Goal: Task Accomplishment & Management: Use online tool/utility

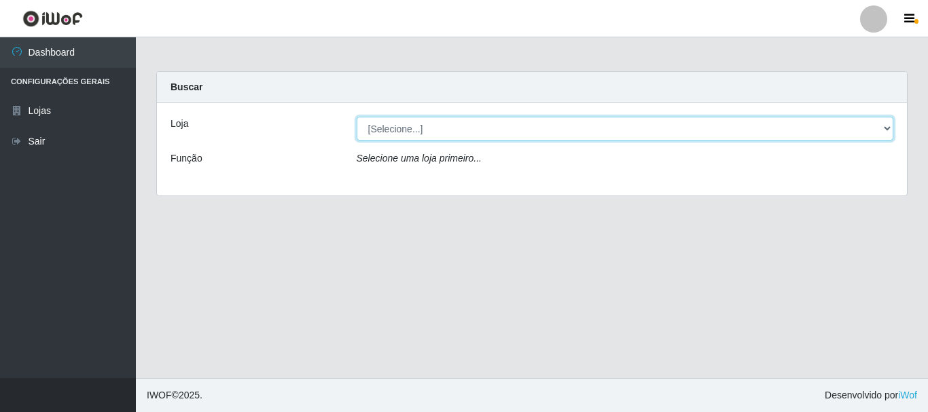
click at [886, 131] on select "[Selecione...] [GEOGRAPHIC_DATA] [GEOGRAPHIC_DATA]" at bounding box center [625, 129] width 537 height 24
select select "64"
click at [357, 117] on select "[Selecione...] [GEOGRAPHIC_DATA] [GEOGRAPHIC_DATA]" at bounding box center [625, 129] width 537 height 24
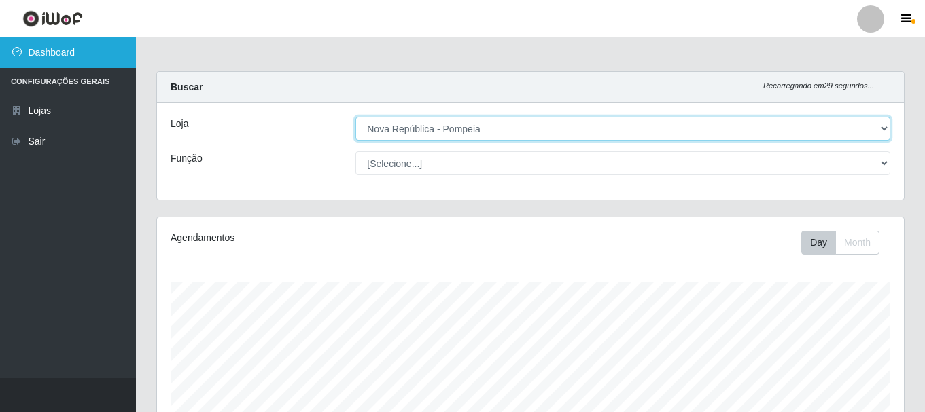
scroll to position [282, 747]
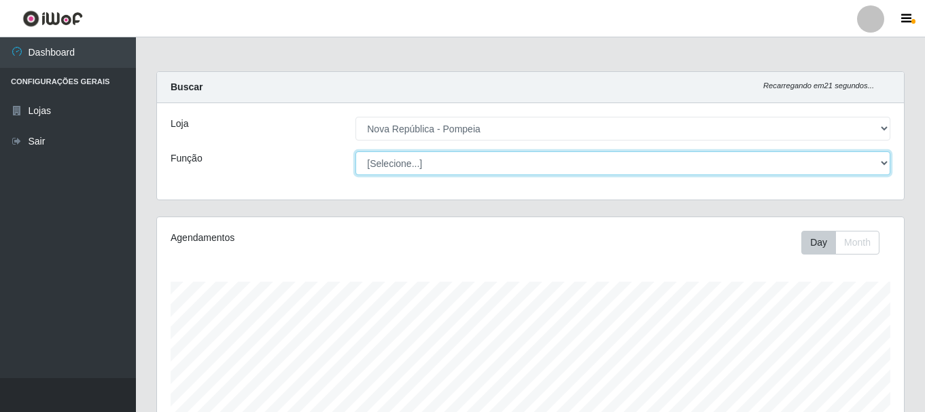
click at [884, 158] on select "[Selecione...] Balconista Operador de Caixa Recepcionista Repositor" at bounding box center [622, 163] width 535 height 24
select select "22"
click at [355, 151] on select "[Selecione...] Balconista Operador de Caixa Recepcionista Repositor" at bounding box center [622, 163] width 535 height 24
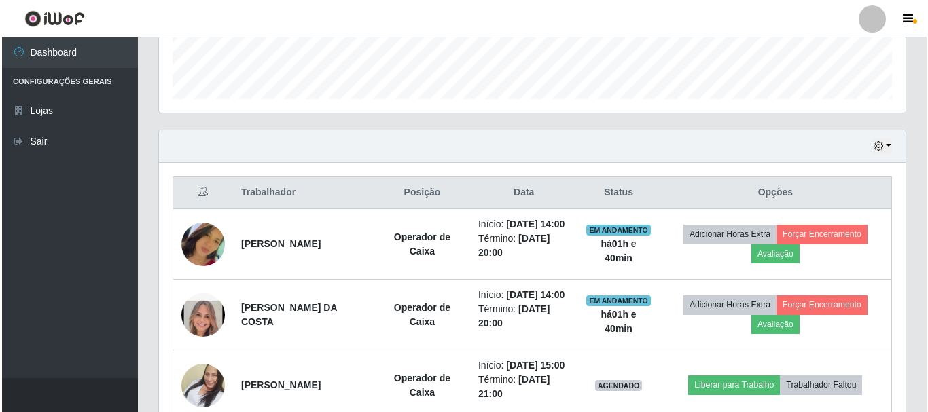
scroll to position [503, 0]
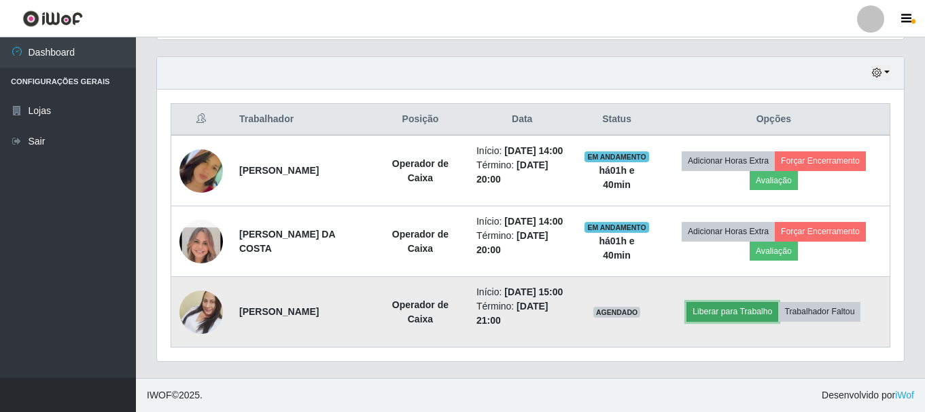
click at [722, 302] on button "Liberar para Trabalho" at bounding box center [732, 311] width 92 height 19
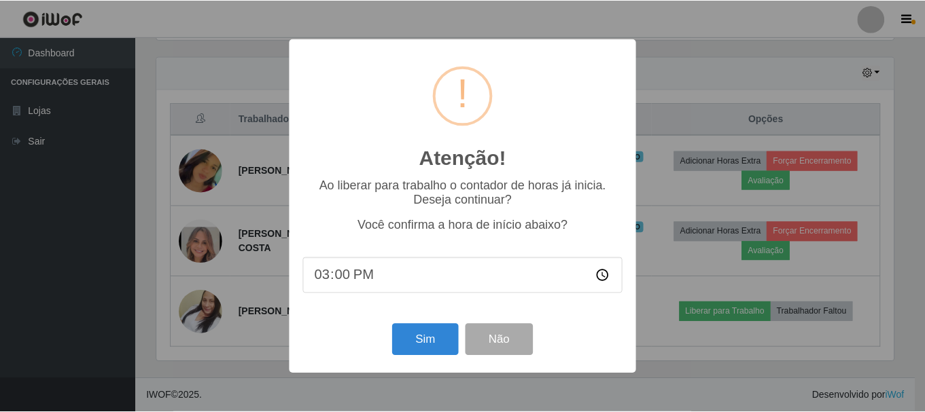
scroll to position [282, 740]
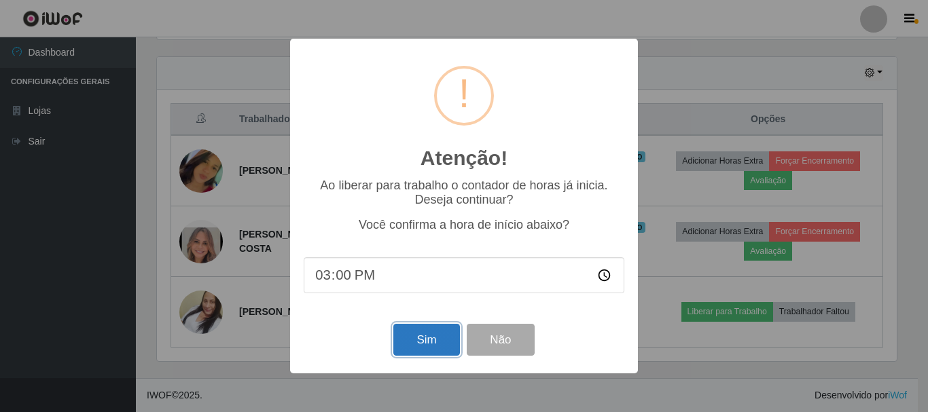
click at [424, 343] on button "Sim" at bounding box center [426, 340] width 66 height 32
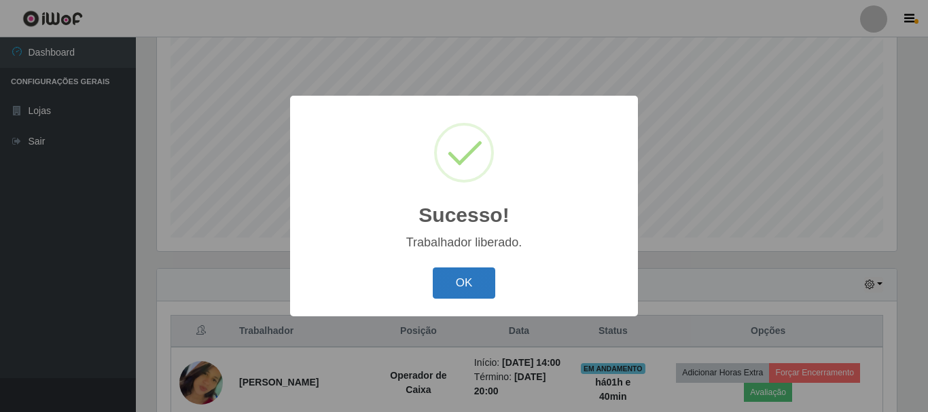
click at [454, 283] on button "OK" at bounding box center [464, 284] width 63 height 32
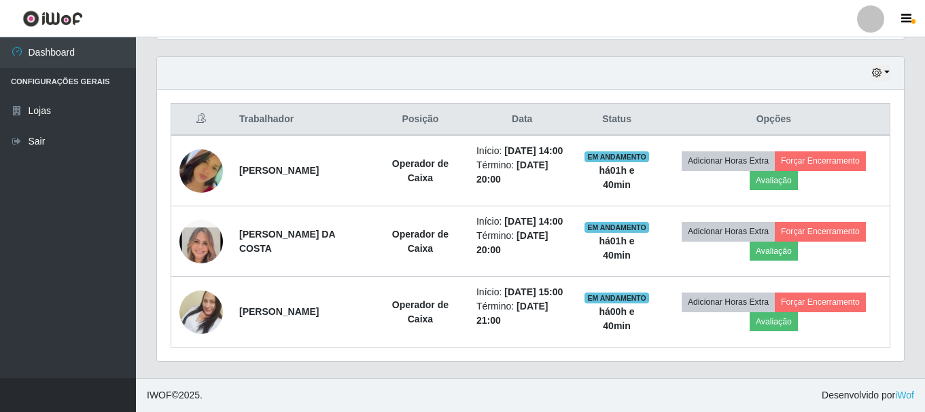
scroll to position [503, 0]
